Goal: Information Seeking & Learning: Check status

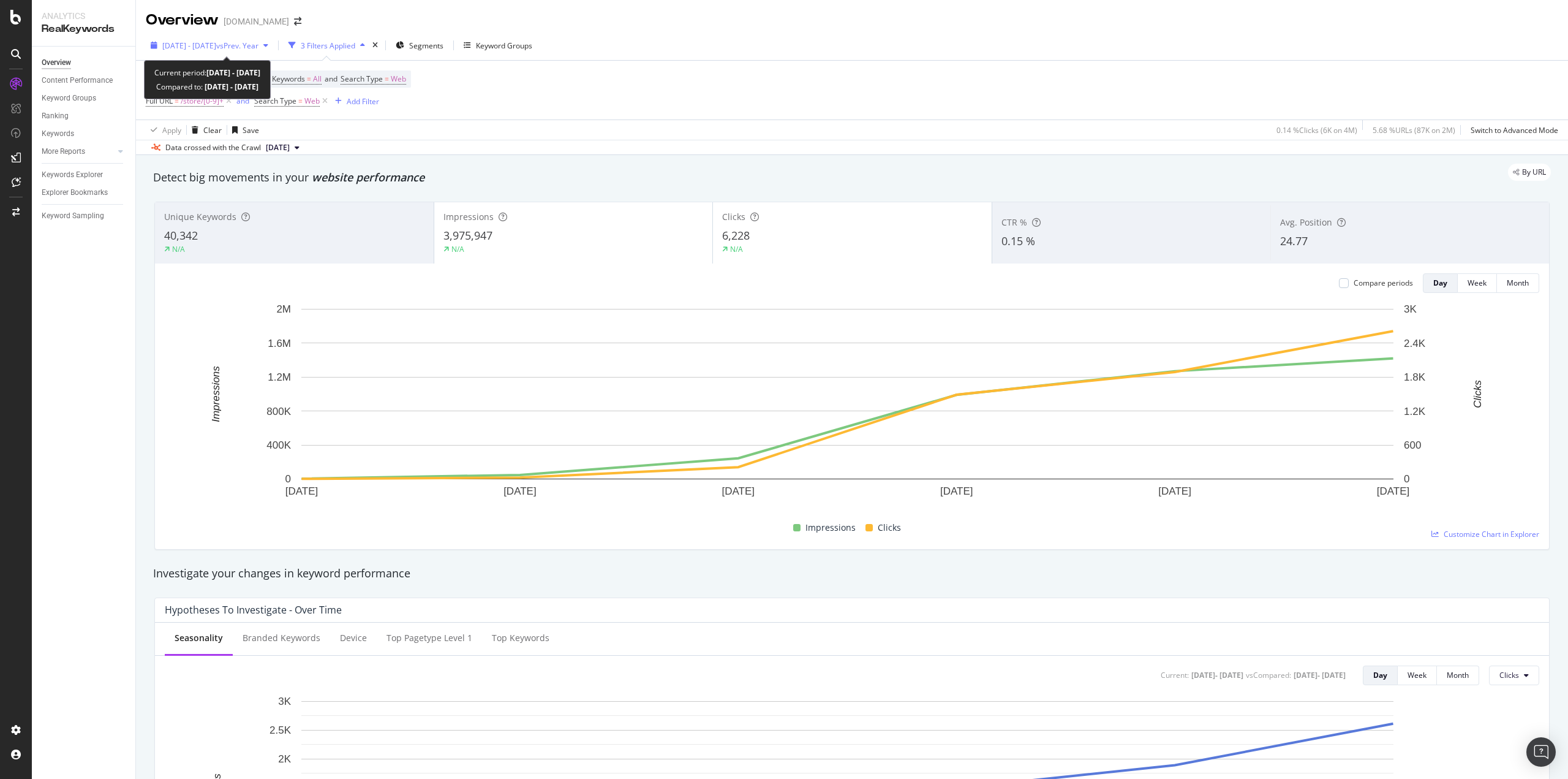
click at [216, 48] on span "[DATE] - [DATE]" at bounding box center [189, 45] width 54 height 10
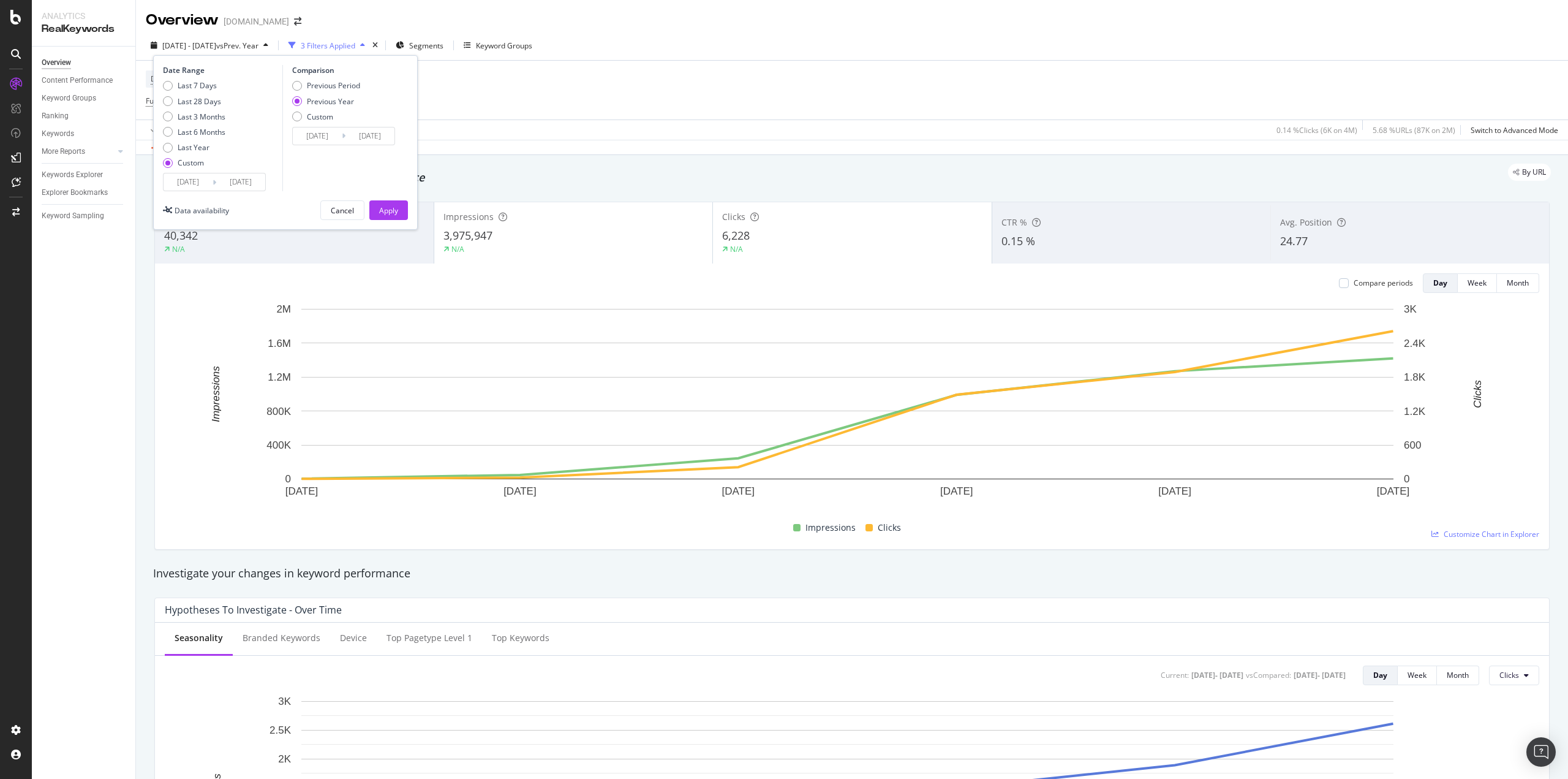
click at [194, 184] on input "[DATE]" at bounding box center [188, 182] width 49 height 17
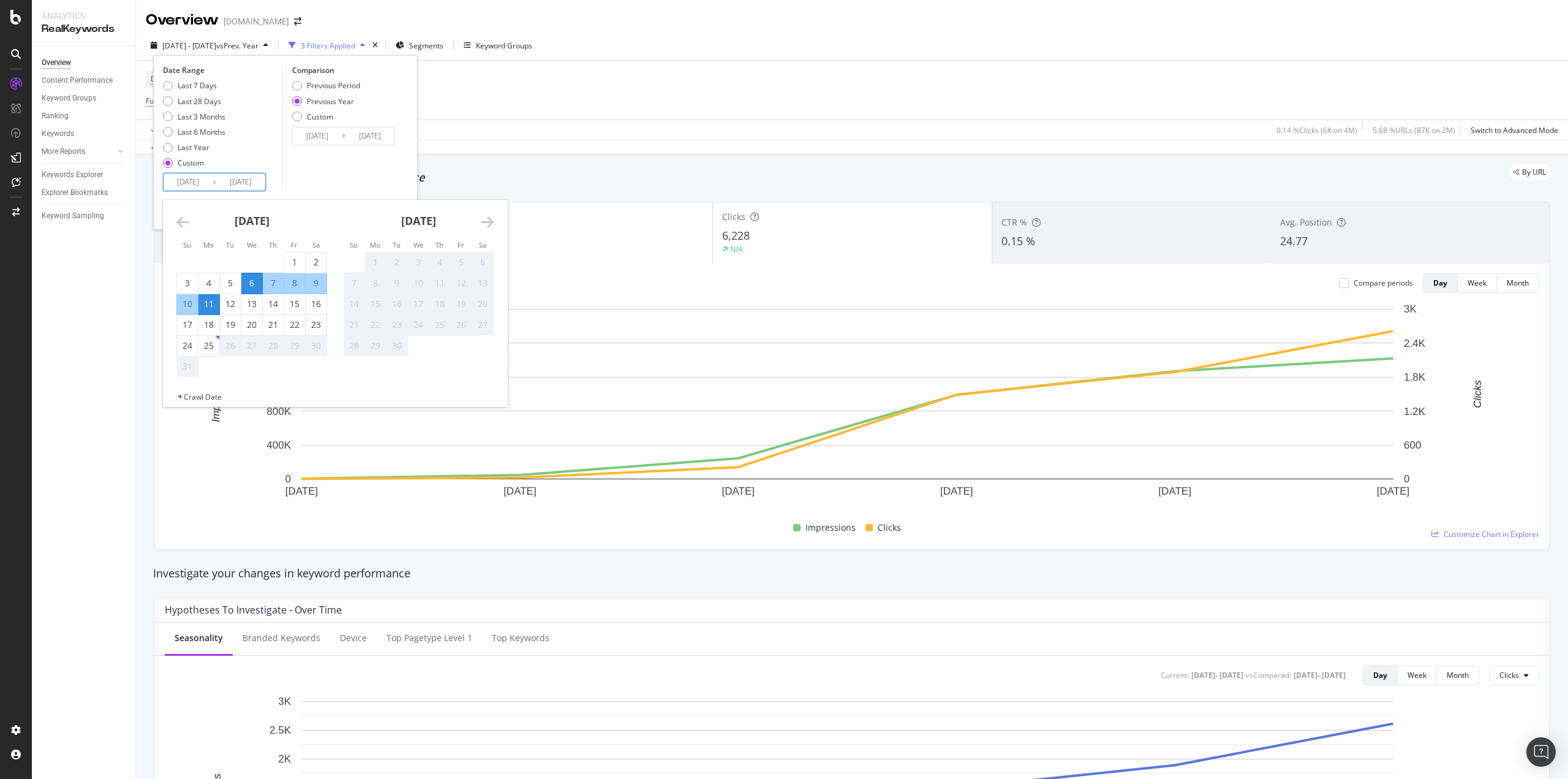
click at [249, 283] on div "6" at bounding box center [251, 283] width 21 height 12
click at [250, 285] on div "6" at bounding box center [251, 283] width 21 height 12
type input "[DATE]"
click at [253, 180] on input "[DATE]" at bounding box center [241, 182] width 49 height 17
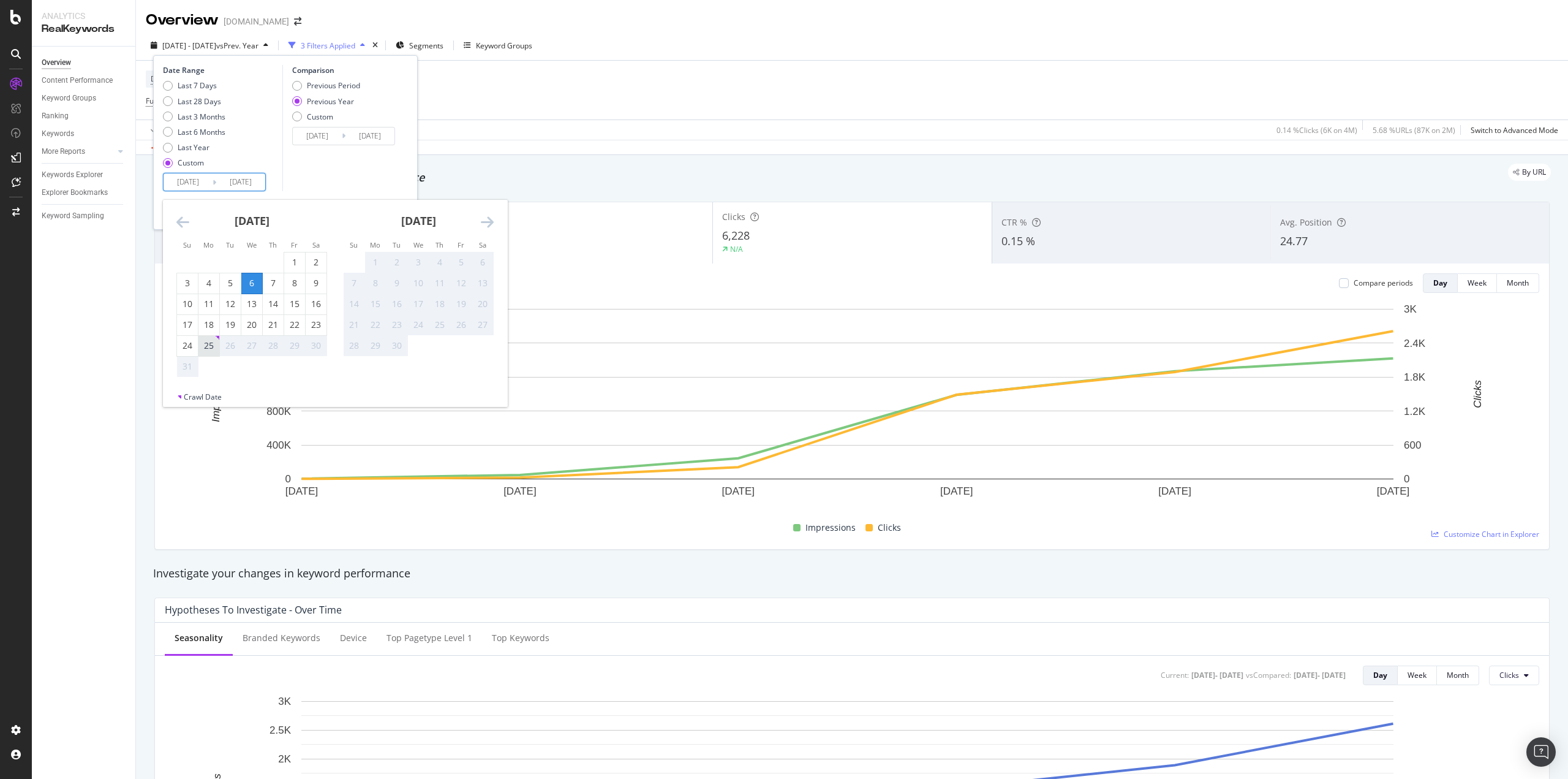
click at [211, 343] on div "25" at bounding box center [209, 345] width 21 height 12
type input "[DATE]"
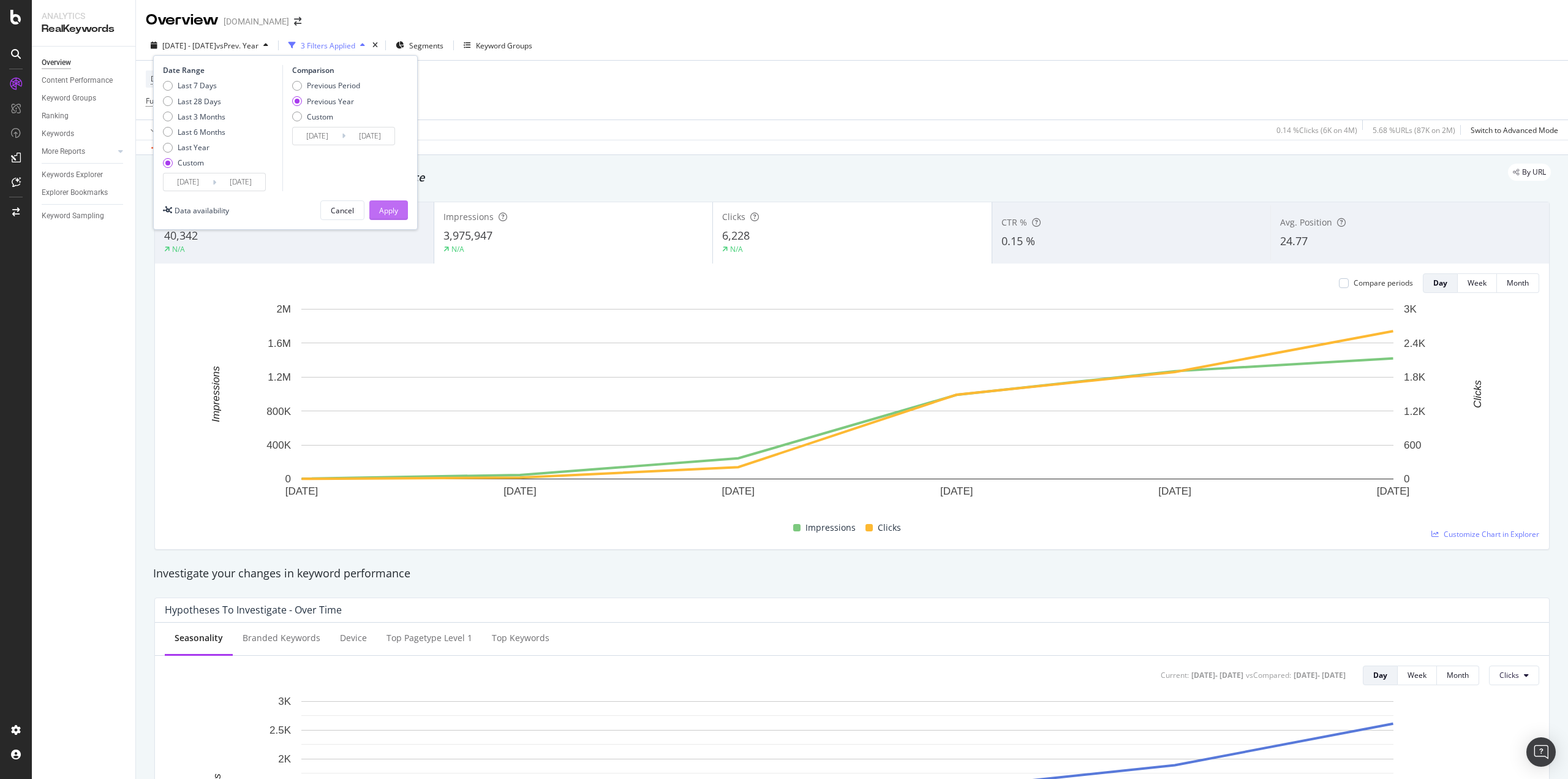
click at [400, 213] on button "Apply" at bounding box center [388, 210] width 39 height 20
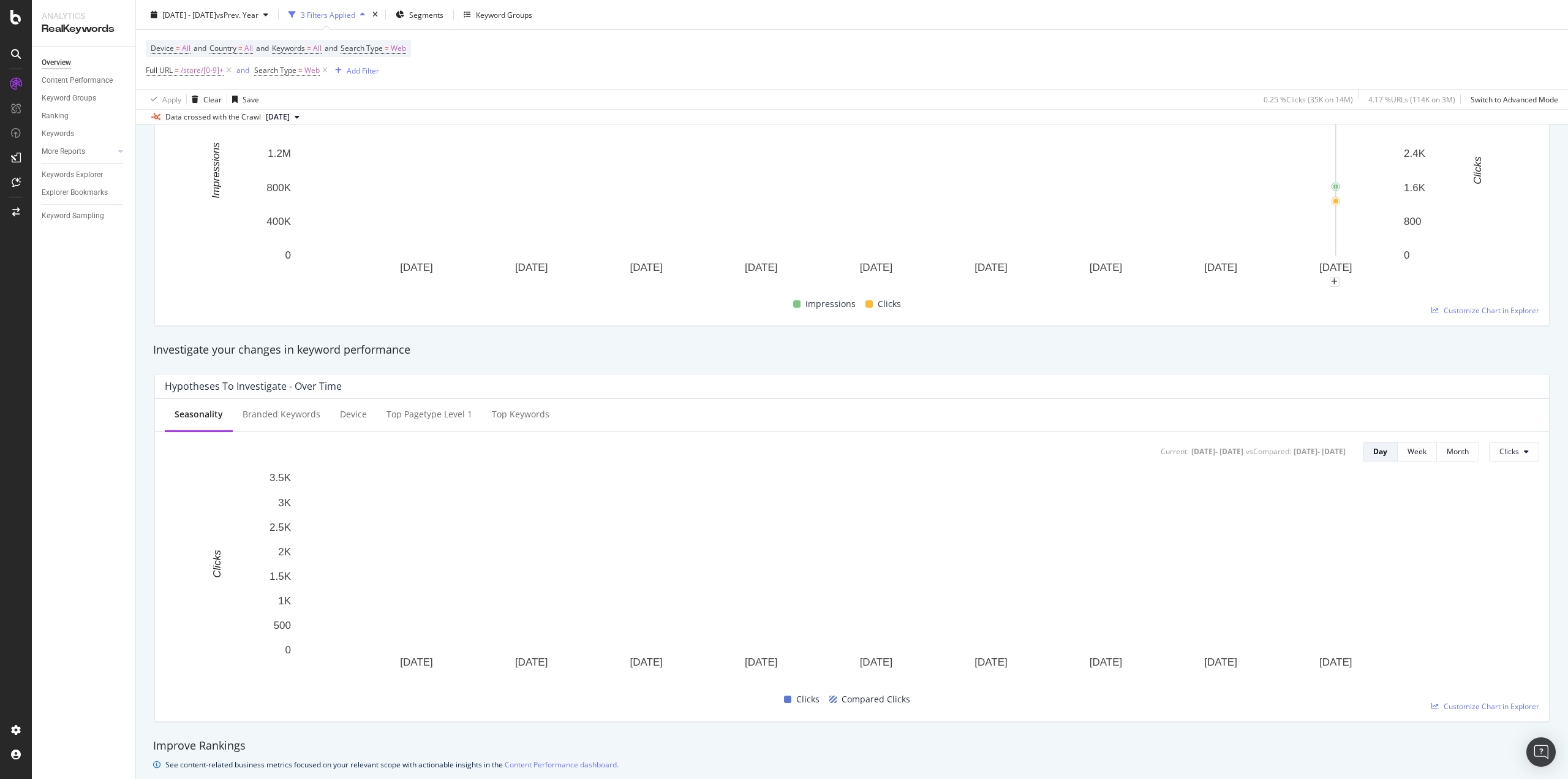
scroll to position [61, 0]
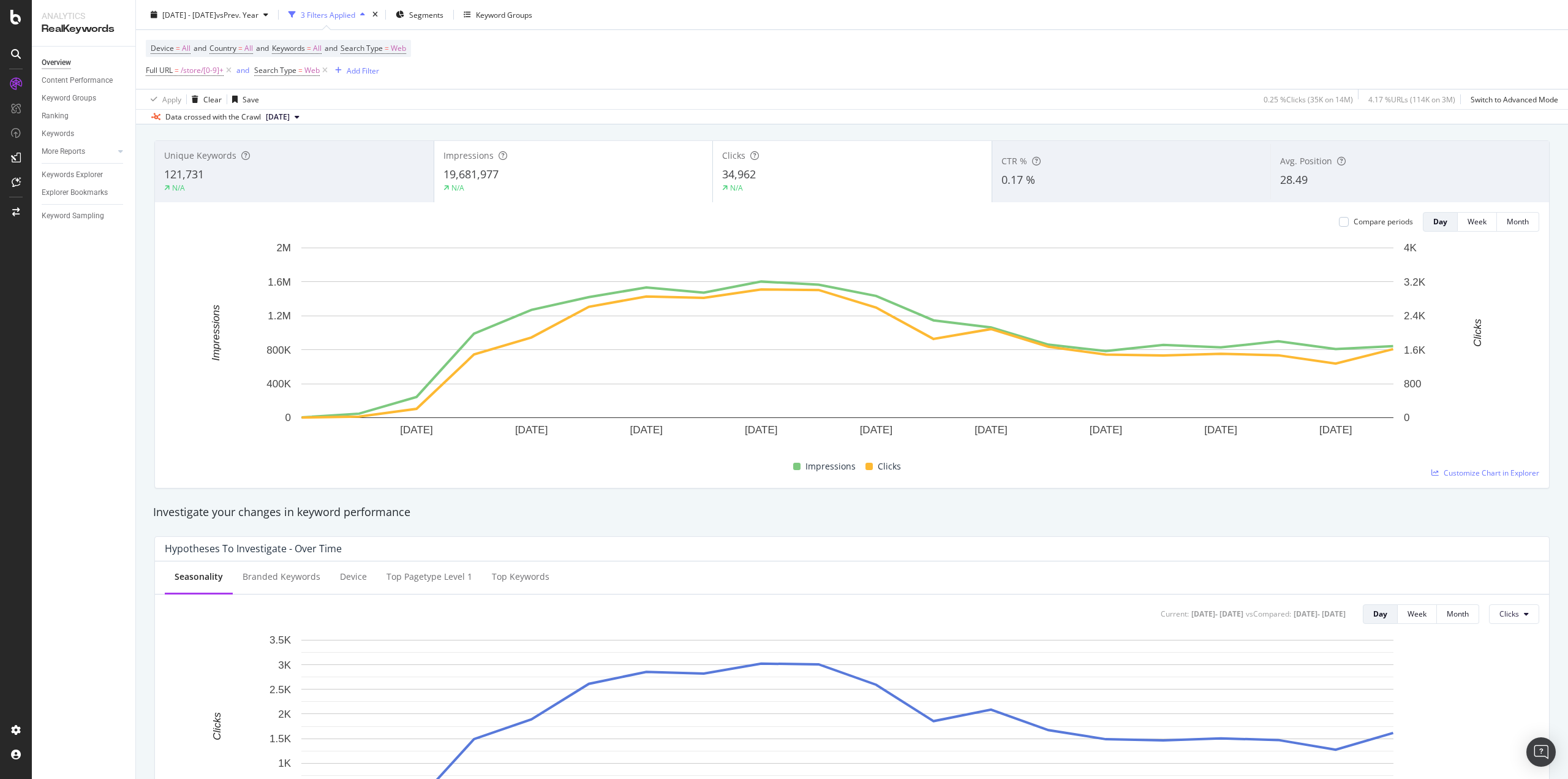
click at [1068, 167] on div "CTR %" at bounding box center [1131, 161] width 260 height 12
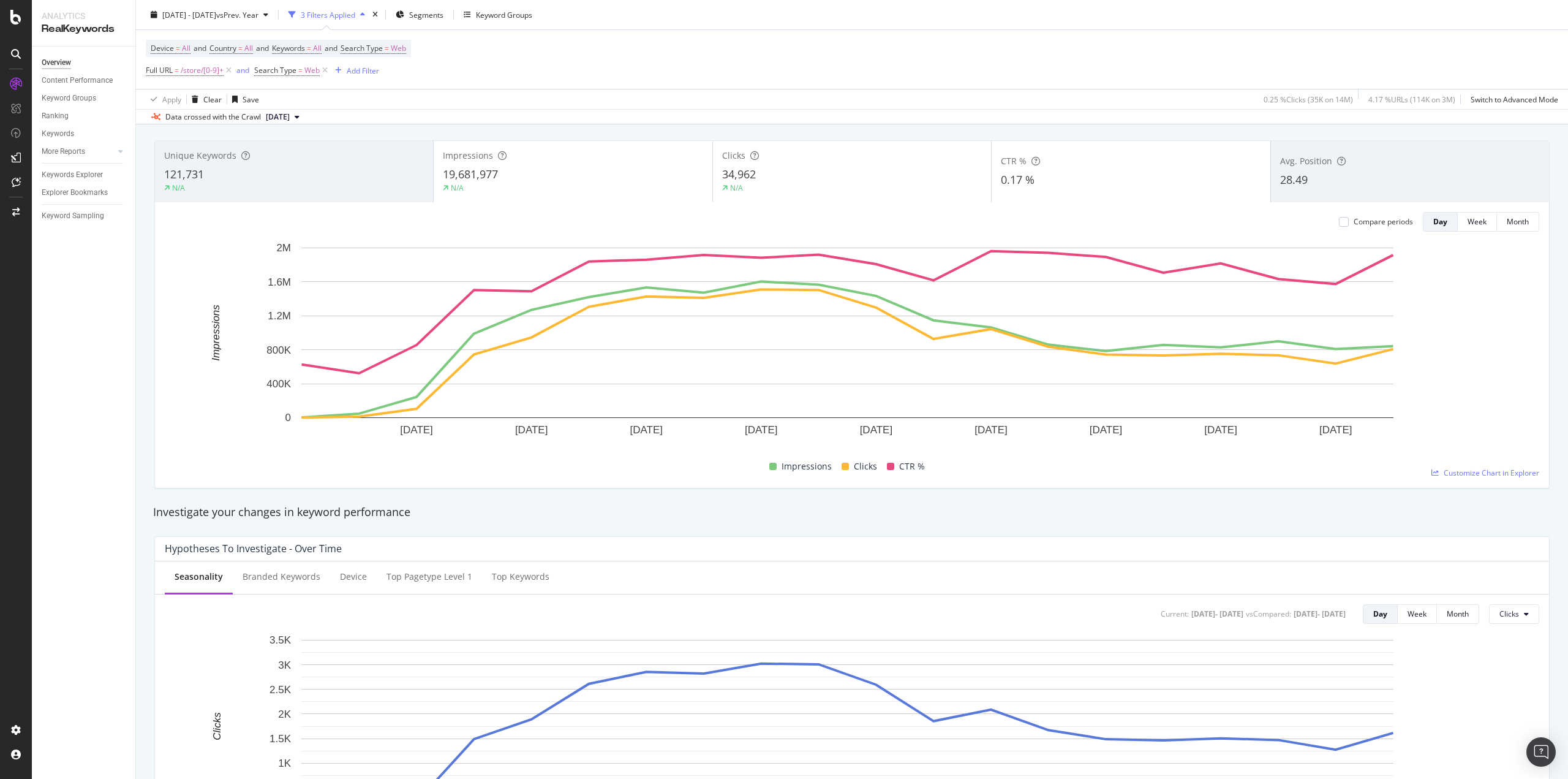
click at [1057, 182] on div "0.17 %" at bounding box center [1130, 180] width 260 height 16
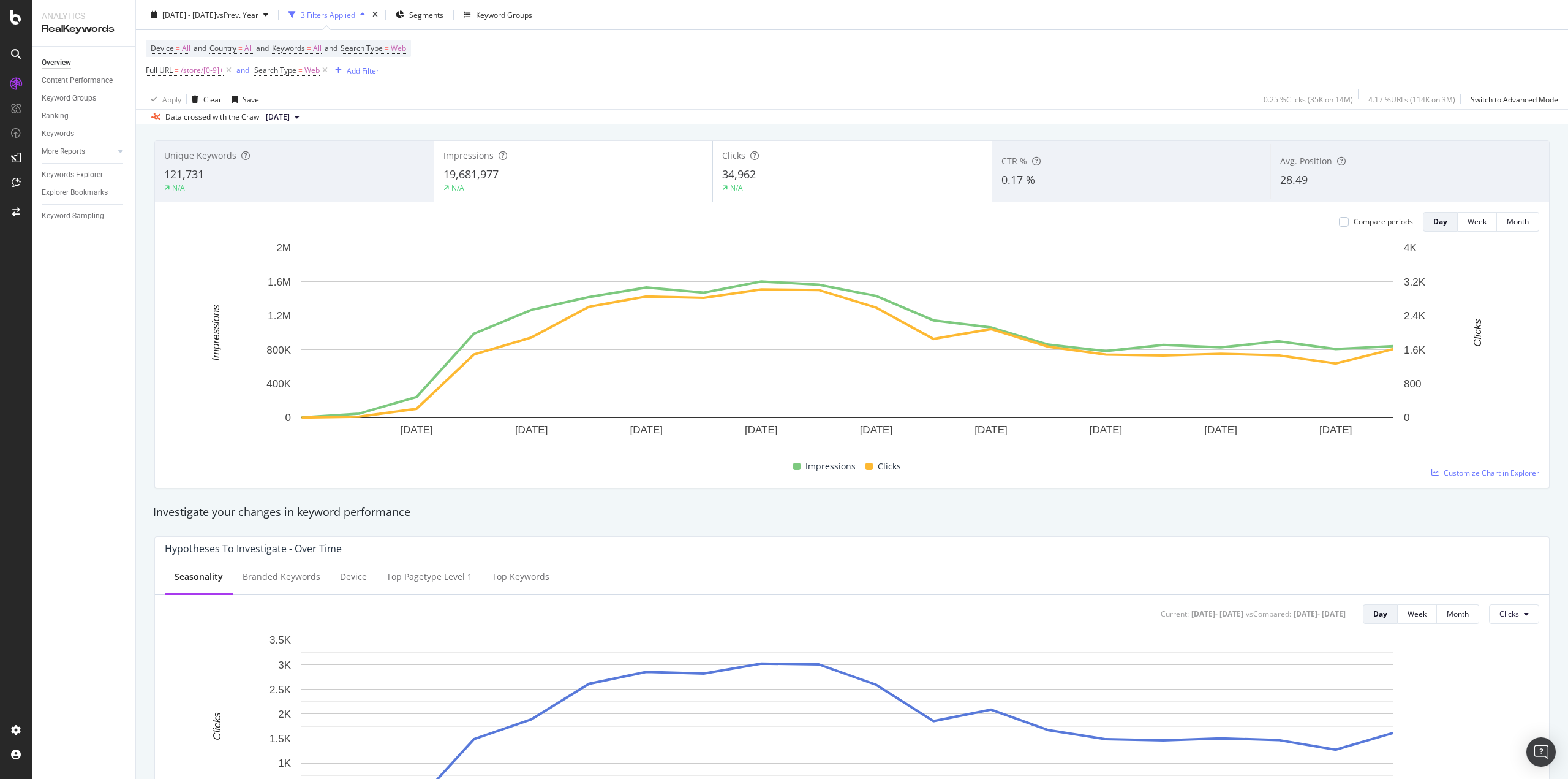
click at [1362, 187] on div "28.49" at bounding box center [1410, 180] width 260 height 16
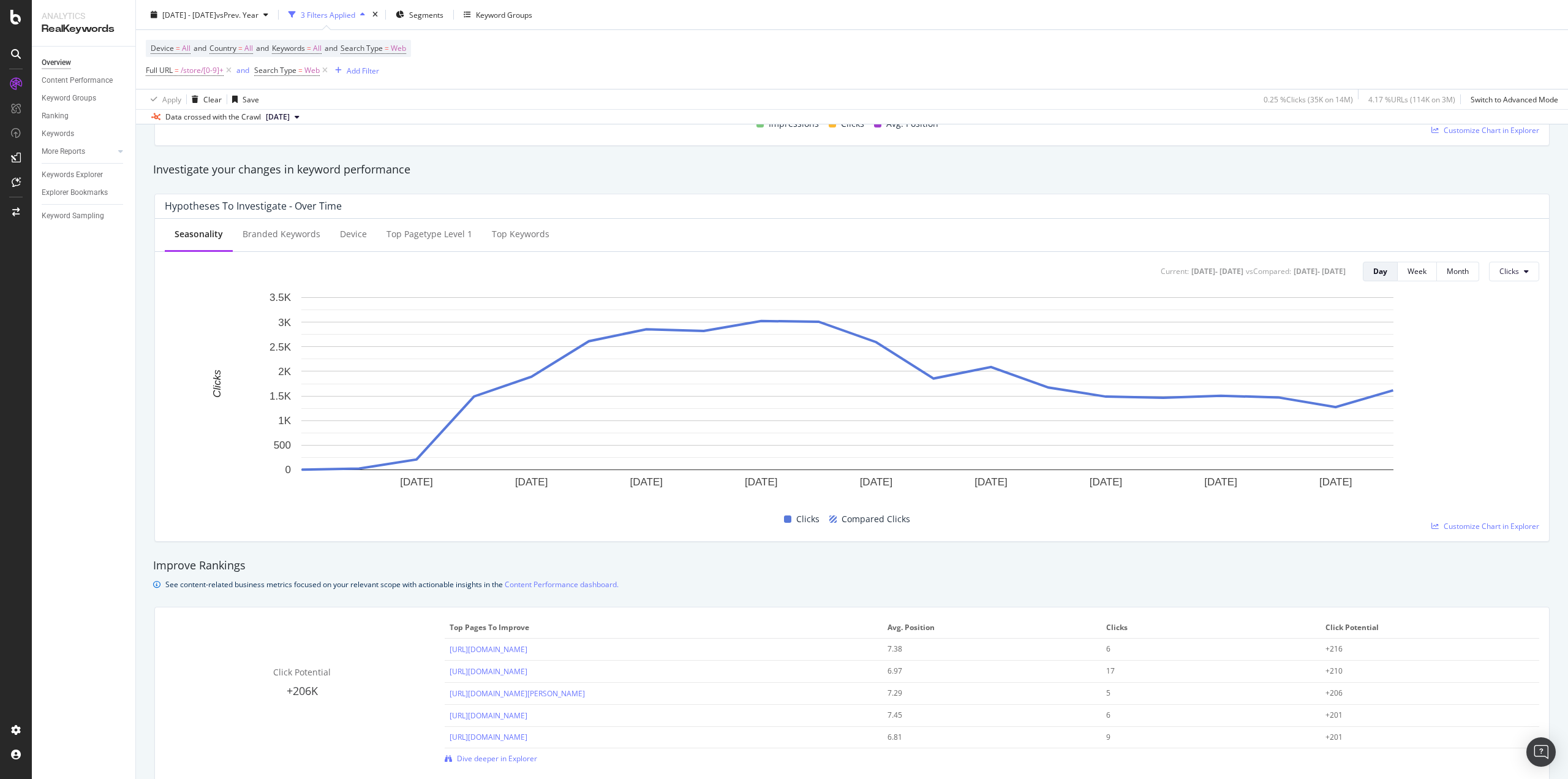
scroll to position [245, 0]
